Goal: Task Accomplishment & Management: Use online tool/utility

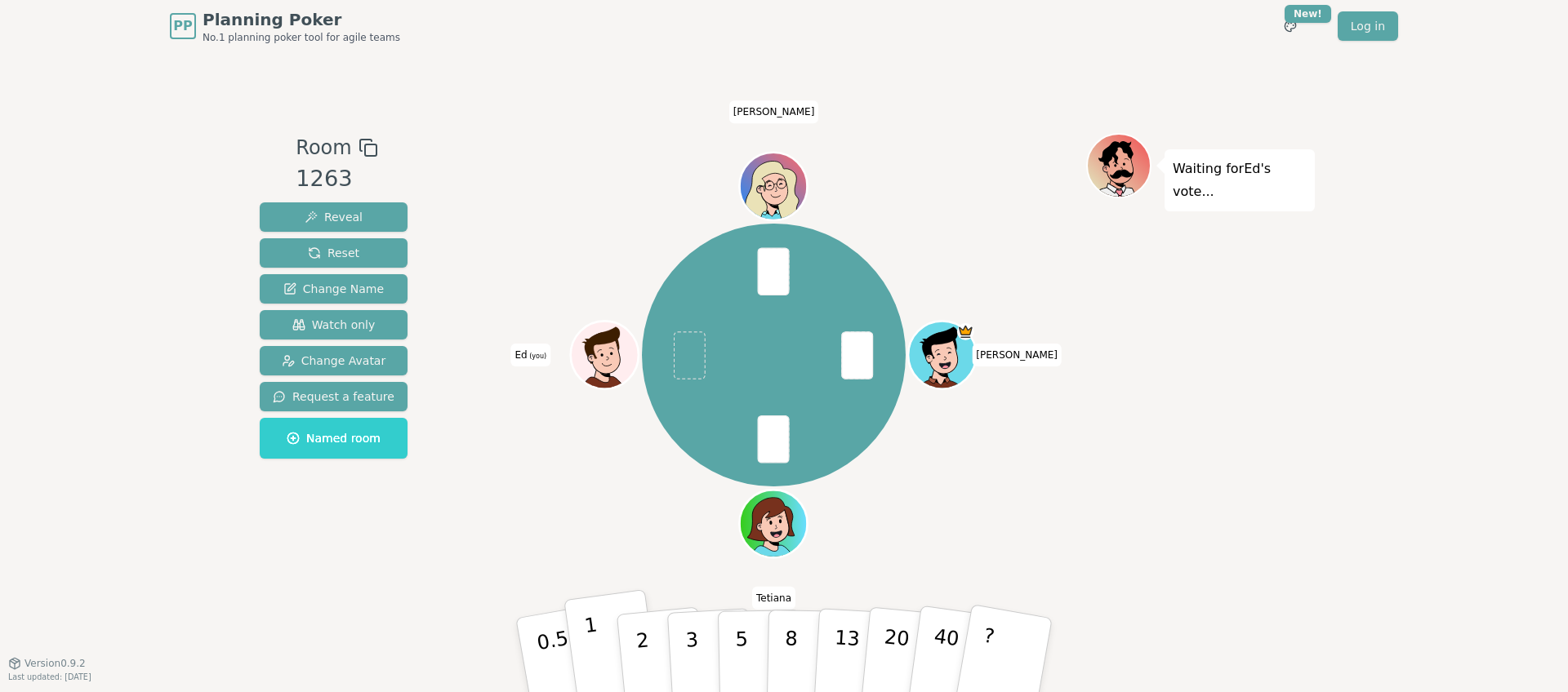
click at [584, 642] on button "1" at bounding box center [612, 656] width 97 height 132
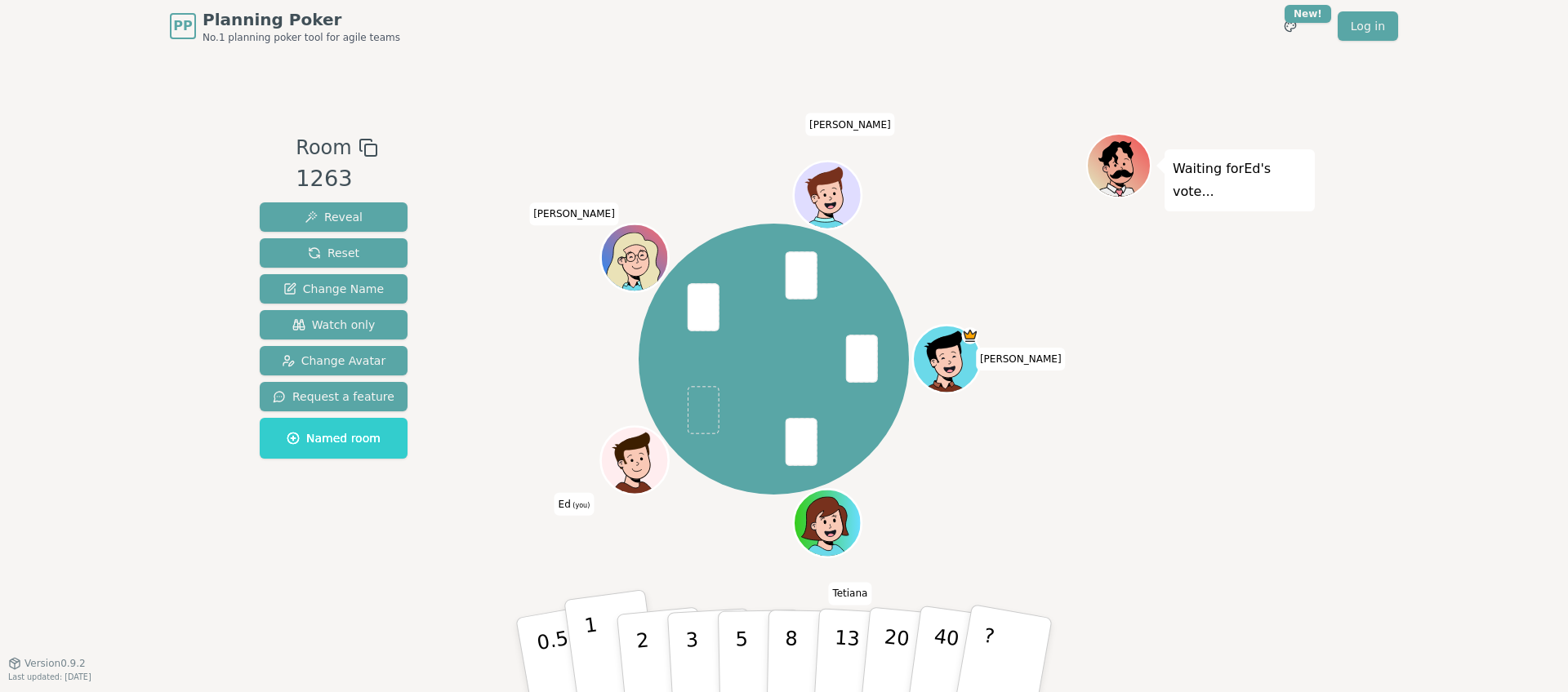
click at [594, 630] on button "1" at bounding box center [612, 656] width 97 height 132
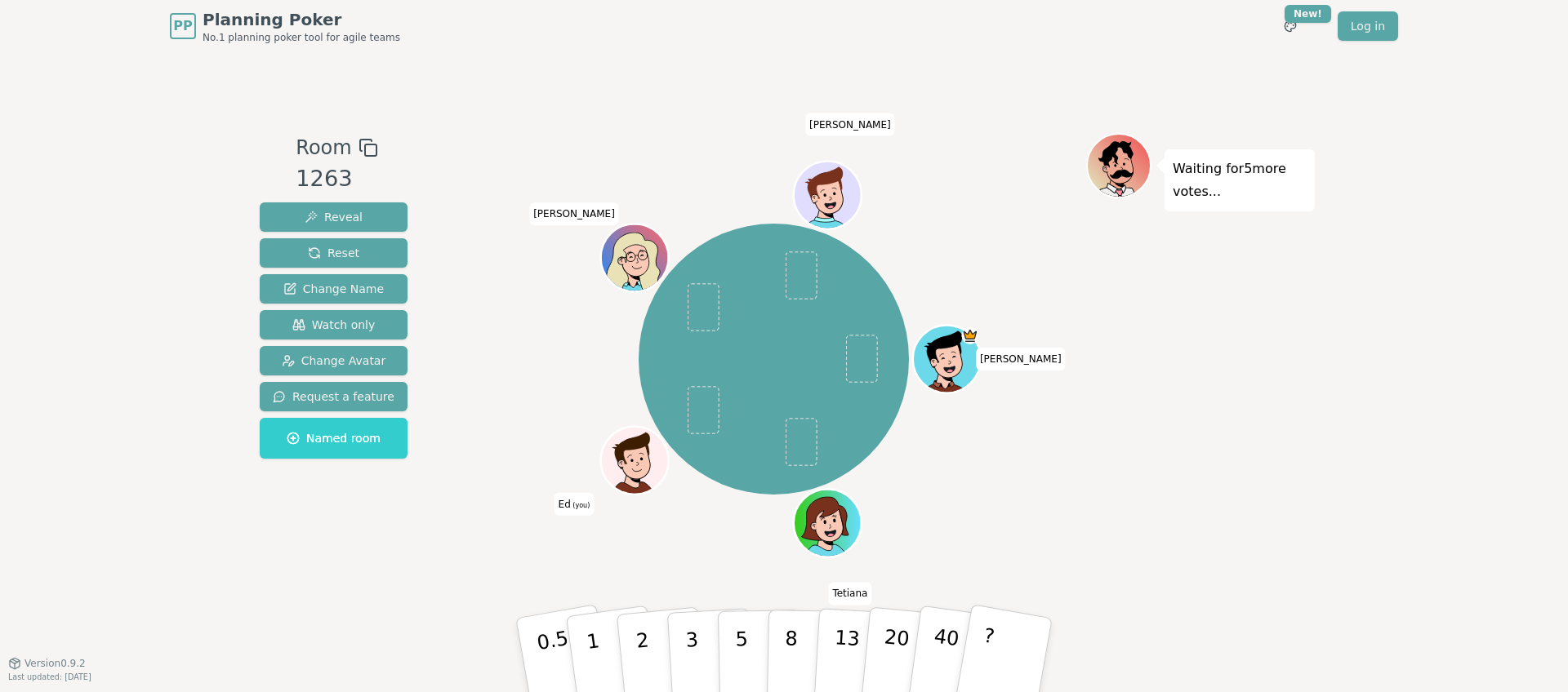
drag, startPoint x: 712, startPoint y: 288, endPoint x: 690, endPoint y: 341, distance: 57.4
click at [692, 337] on div "[PERSON_NAME] [PERSON_NAME] Ed (you) [PERSON_NAME]" at bounding box center [774, 359] width 272 height 272
click at [602, 646] on button "1" at bounding box center [612, 656] width 97 height 132
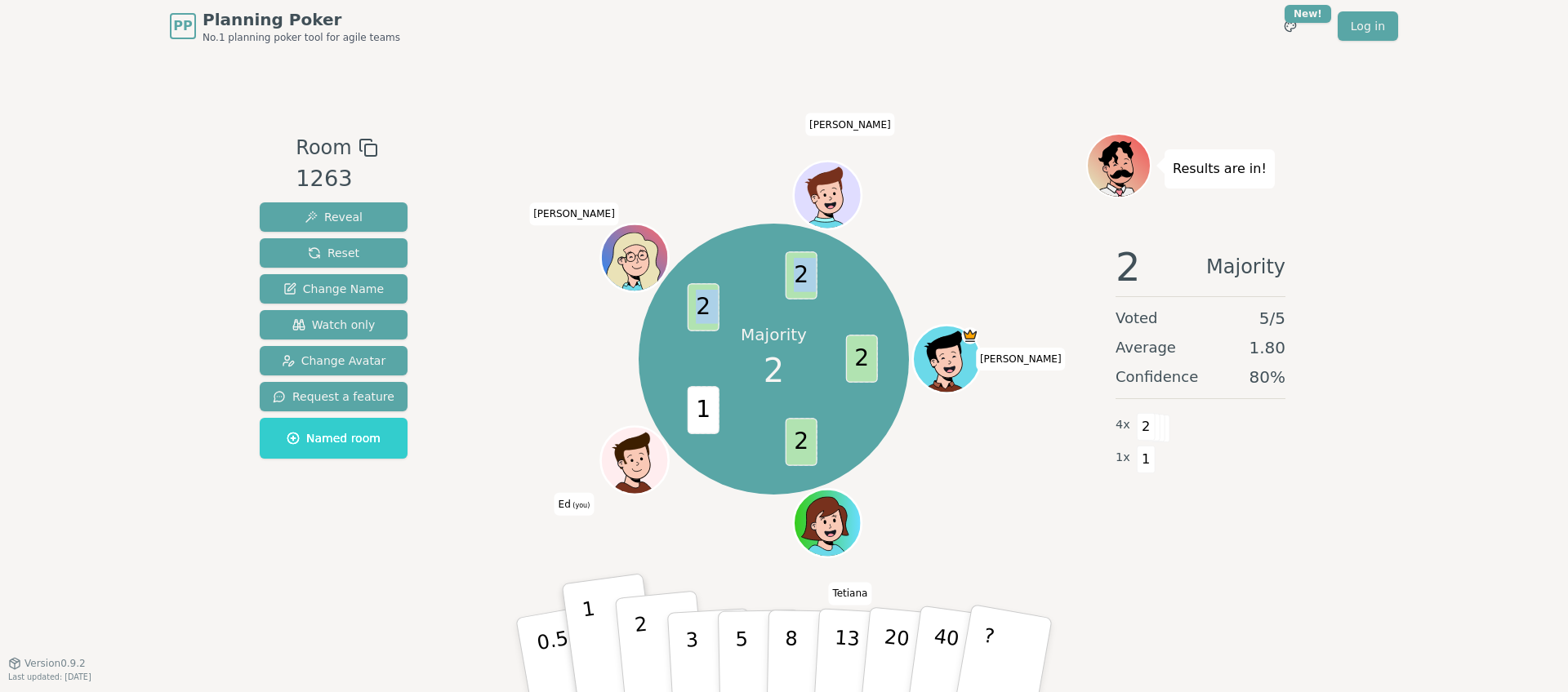
click at [652, 640] on button "2" at bounding box center [662, 655] width 93 height 129
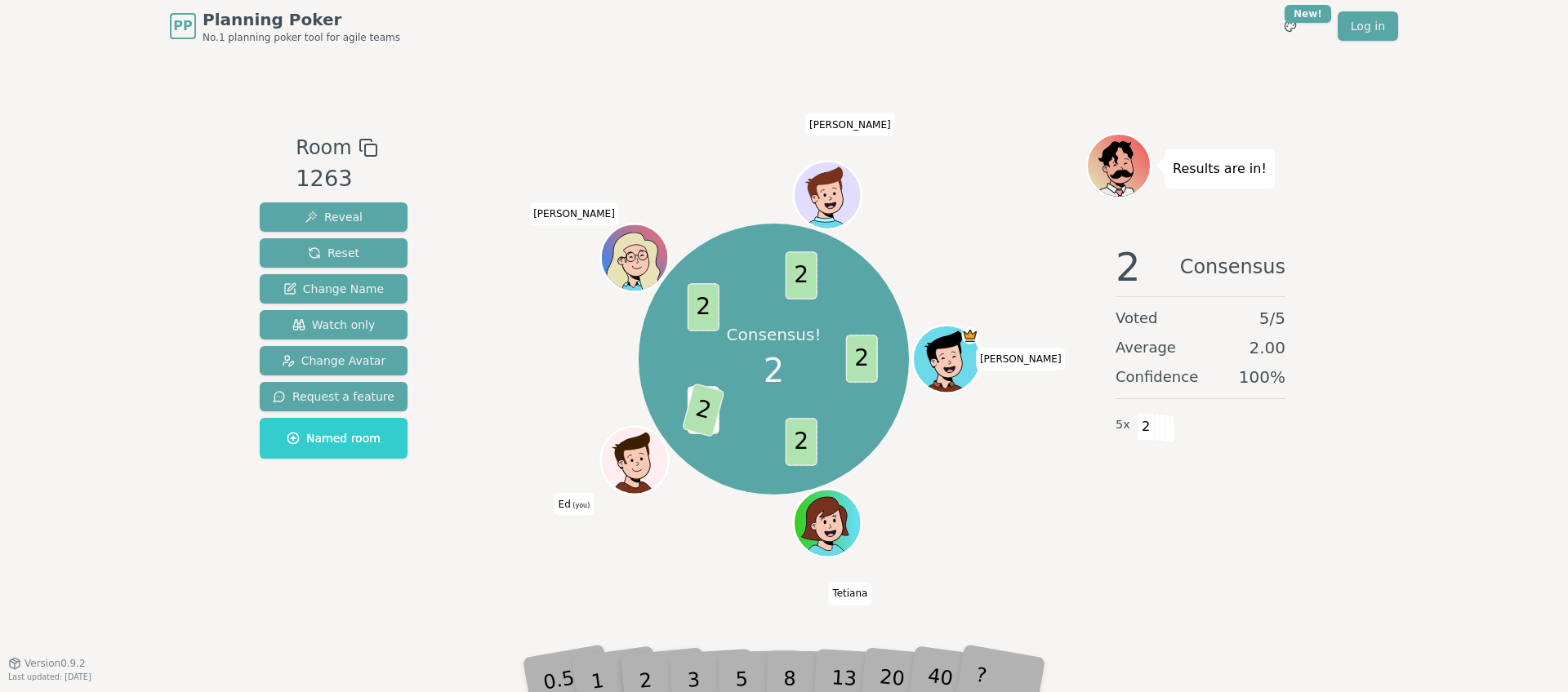
click at [973, 510] on div "Consensus! 2 2 2 1 2 2 2 [PERSON_NAME] [PERSON_NAME] Ed (you) [PERSON_NAME]" at bounding box center [774, 359] width 625 height 393
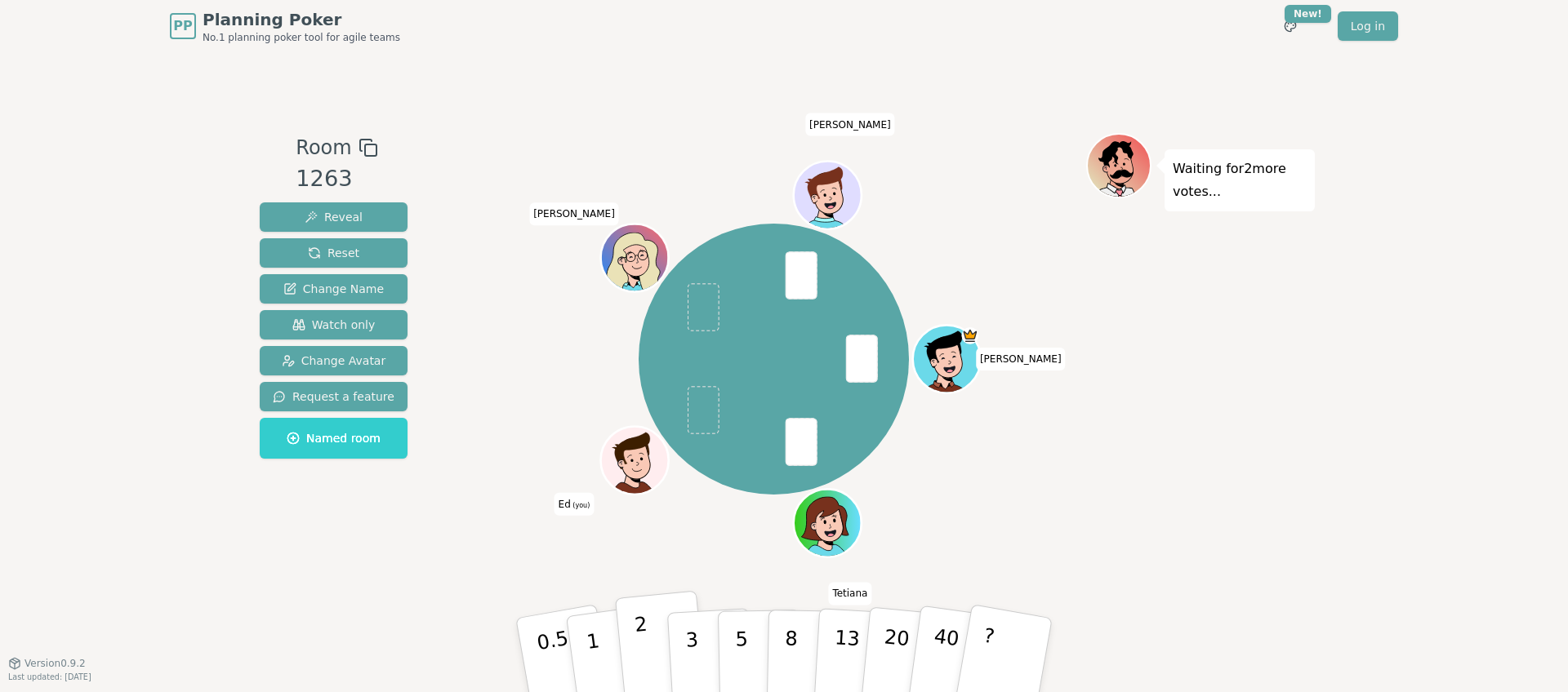
click at [641, 632] on p "2" at bounding box center [644, 657] width 21 height 89
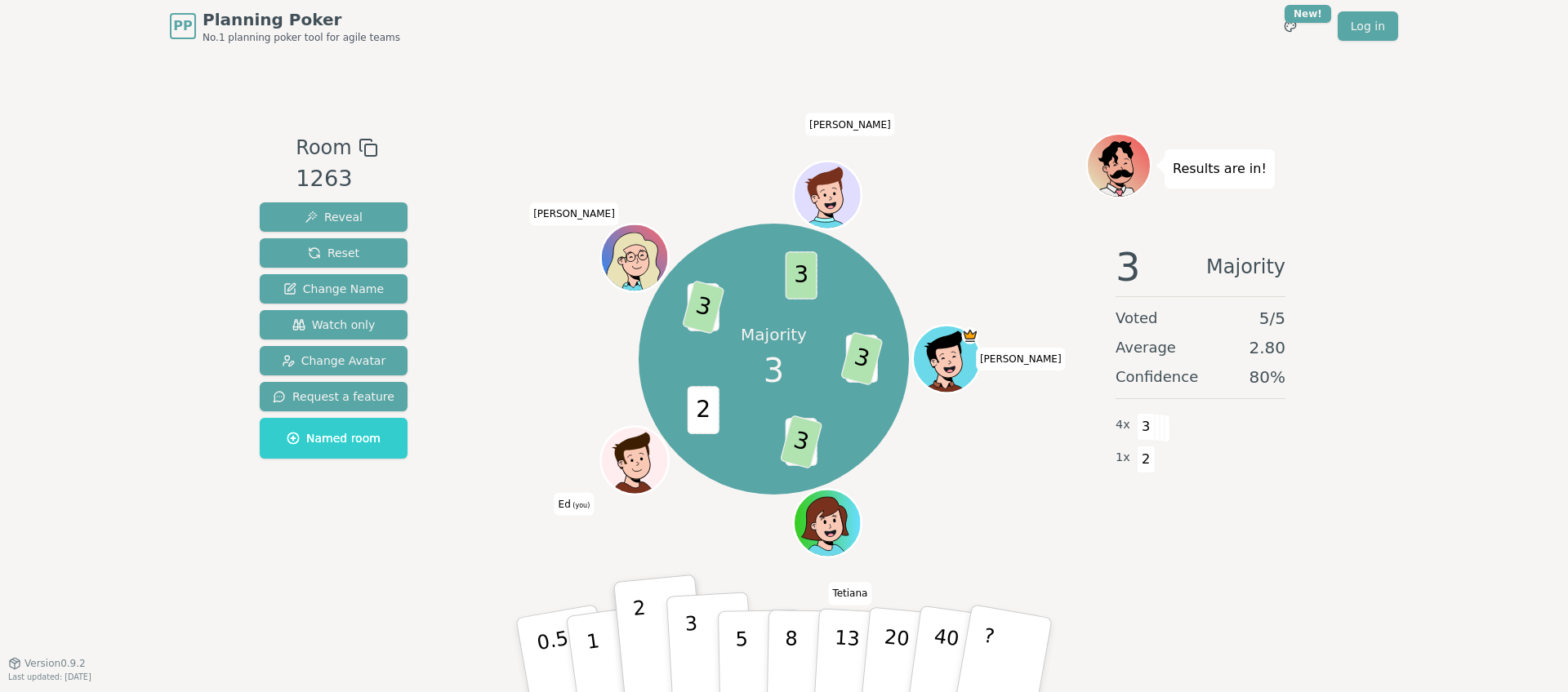
click at [692, 670] on p "3" at bounding box center [693, 656] width 18 height 89
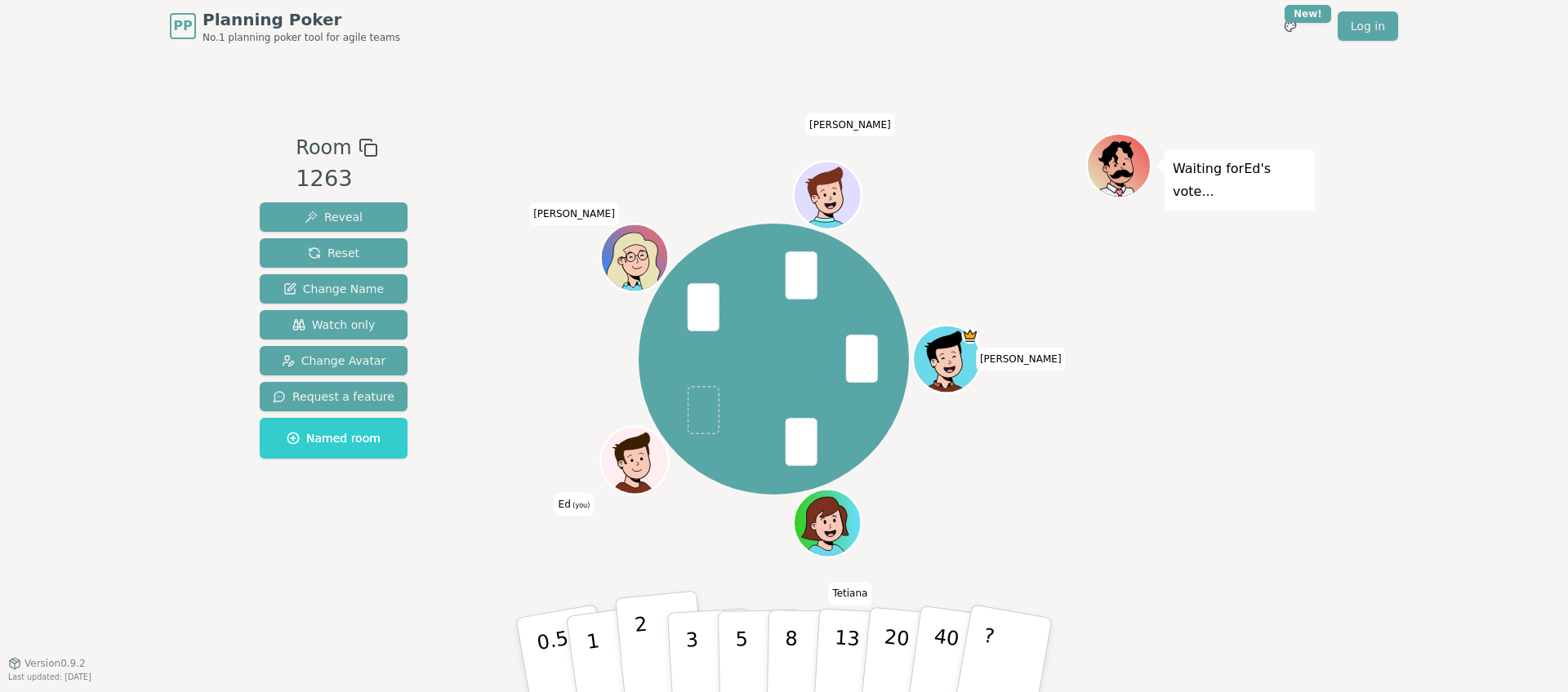
click at [636, 646] on button "2" at bounding box center [662, 655] width 93 height 129
click at [1003, 636] on button "?" at bounding box center [1004, 655] width 102 height 134
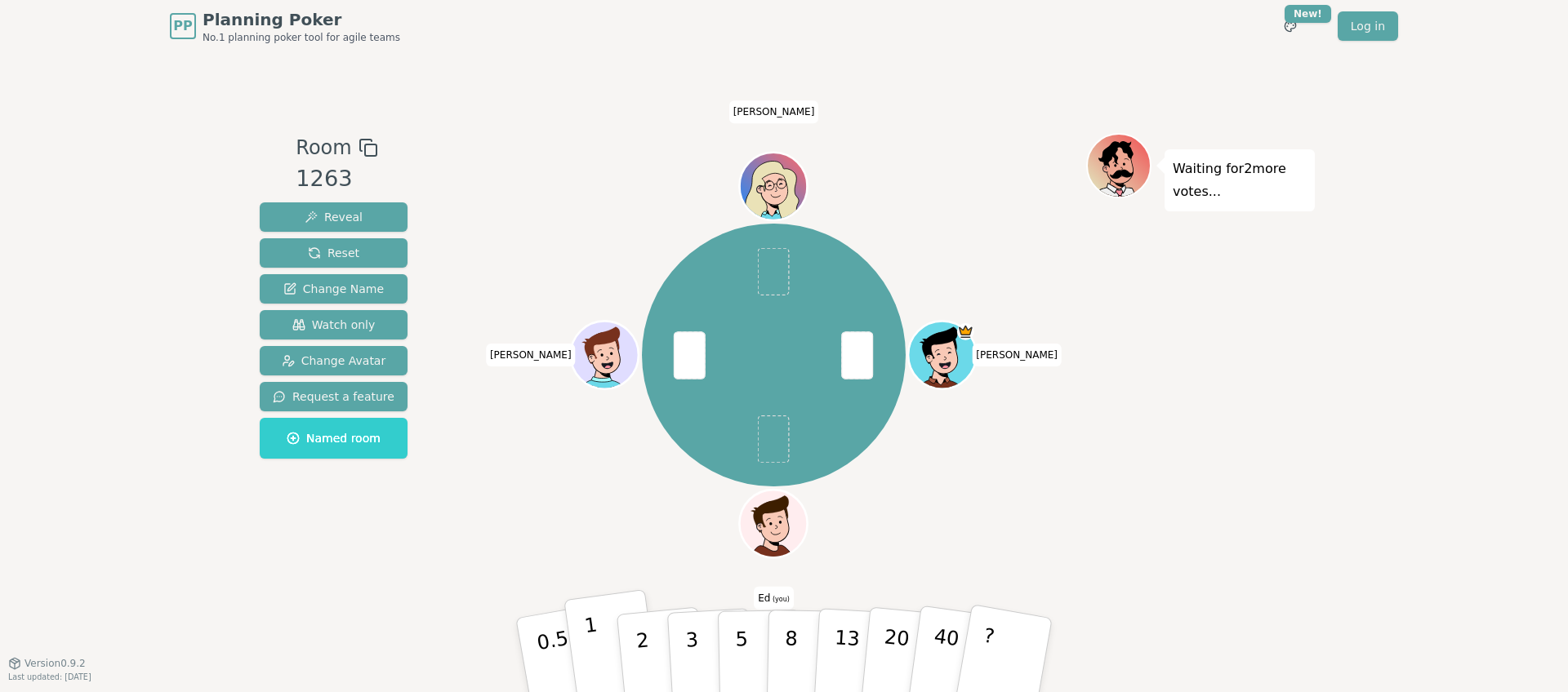
click at [605, 650] on button "1" at bounding box center [612, 656] width 97 height 132
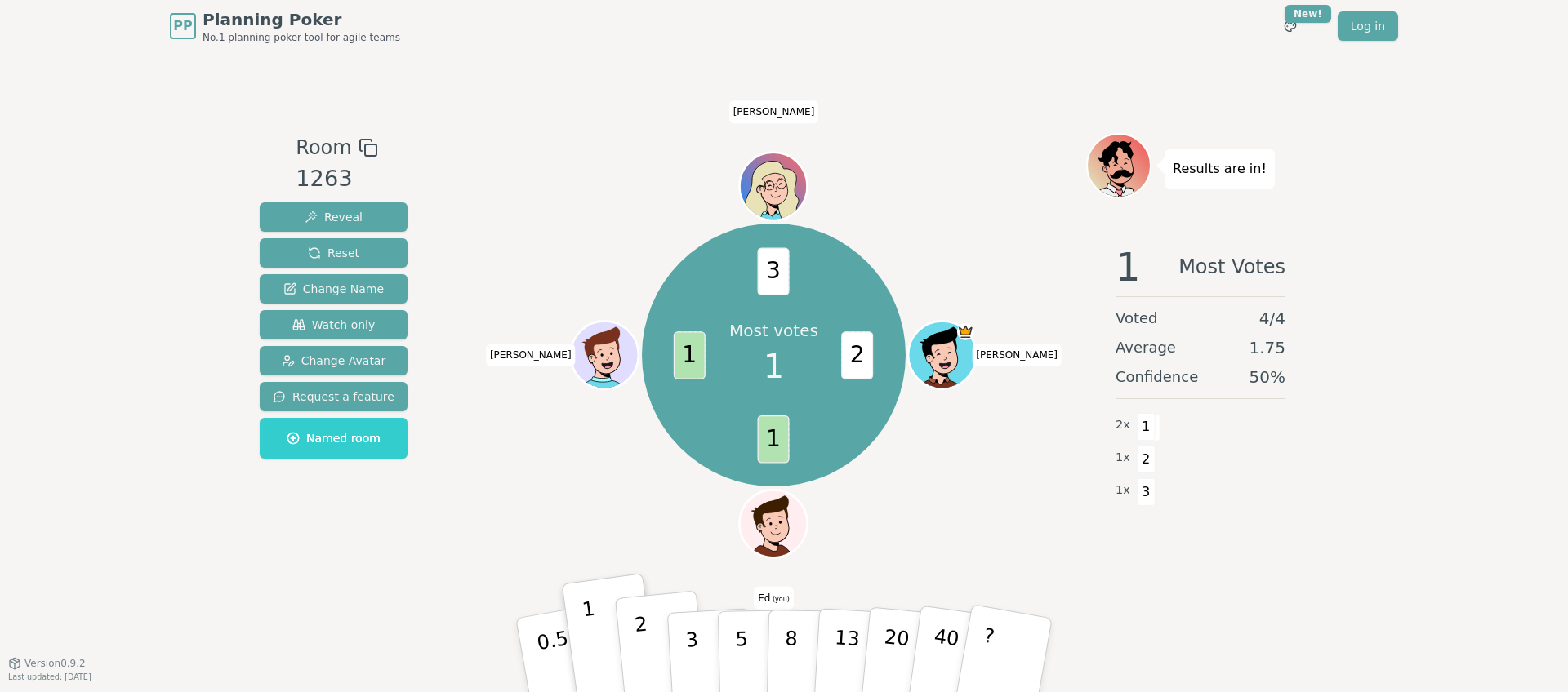
click at [640, 652] on p "2" at bounding box center [644, 657] width 21 height 89
